Goal: Task Accomplishment & Management: Manage account settings

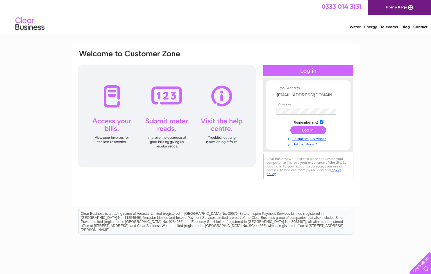
click at [297, 132] on input "submit" at bounding box center [308, 130] width 36 height 8
click at [305, 130] on input "submit" at bounding box center [308, 130] width 36 height 8
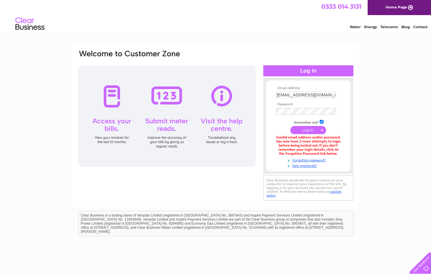
click at [323, 120] on input "checkbox" at bounding box center [321, 122] width 4 height 4
click at [320, 120] on input "checkbox" at bounding box center [321, 122] width 4 height 4
checkbox input "true"
